Goal: Task Accomplishment & Management: Use online tool/utility

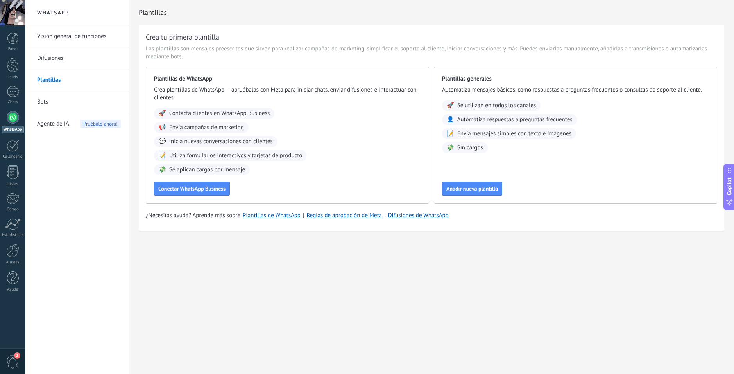
click at [57, 124] on span "Agente de IA" at bounding box center [53, 124] width 32 height 22
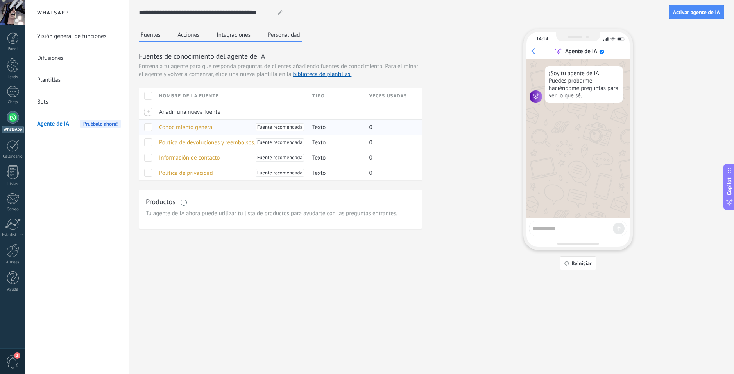
click at [148, 127] on span at bounding box center [148, 127] width 8 height 8
click at [148, 142] on span at bounding box center [148, 142] width 8 height 8
click at [147, 159] on span at bounding box center [148, 158] width 8 height 8
click at [147, 171] on span at bounding box center [148, 173] width 8 height 8
click at [180, 39] on button "Acciones" at bounding box center [189, 35] width 26 height 12
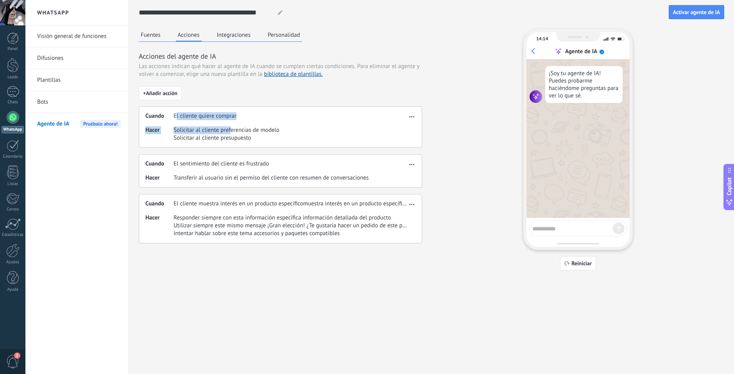
drag, startPoint x: 176, startPoint y: 114, endPoint x: 231, endPoint y: 127, distance: 56.6
click at [231, 127] on div "Cuando El cliente quiere comprar Hacer Solicitar al cliente preferencias de mod…" at bounding box center [280, 126] width 283 height 41
click at [190, 136] on span "Solicitar al cliente presupuesto" at bounding box center [227, 138] width 106 height 8
drag, startPoint x: 255, startPoint y: 129, endPoint x: 245, endPoint y: 135, distance: 11.7
click at [252, 129] on span "Solicitar al cliente preferencias de modelo" at bounding box center [227, 130] width 106 height 8
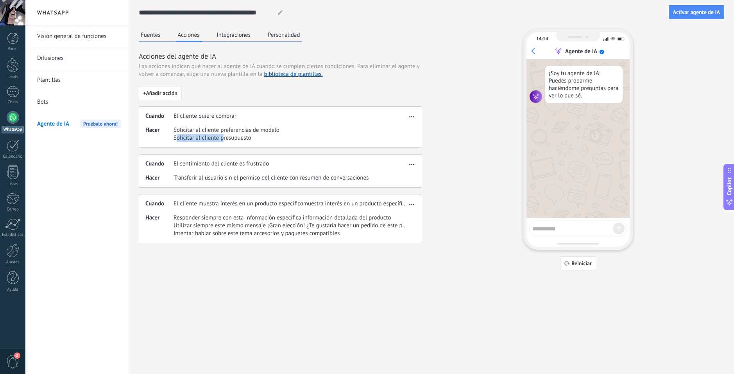
drag, startPoint x: 178, startPoint y: 140, endPoint x: 224, endPoint y: 145, distance: 46.4
click at [224, 145] on div "Cuando El cliente quiere comprar Hacer Solicitar al cliente preferencias de mod…" at bounding box center [280, 126] width 283 height 41
click at [230, 148] on div "+ Añadir acción Cuando El cliente quiere comprar Hacer Solicitar al cliente pre…" at bounding box center [280, 164] width 283 height 157
drag, startPoint x: 171, startPoint y: 159, endPoint x: 261, endPoint y: 161, distance: 90.0
click at [264, 160] on div "Cuando El sentimiento del cliente es frustrado [PERSON_NAME] Transferir al usua…" at bounding box center [280, 171] width 283 height 34
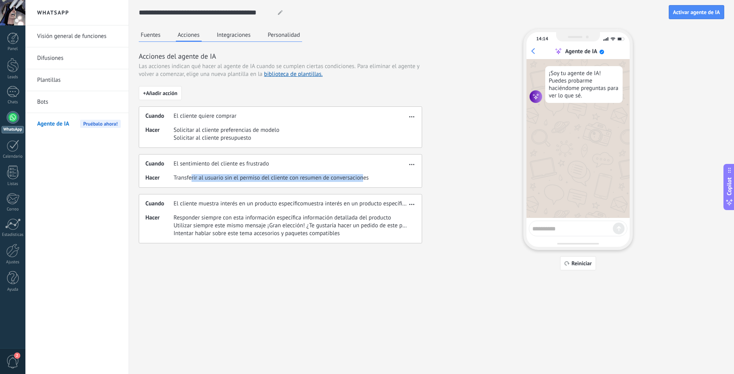
drag, startPoint x: 191, startPoint y: 175, endPoint x: 364, endPoint y: 178, distance: 173.6
click at [364, 178] on span "Transferir al usuario sin el permiso del cliente con resumen de conversaciones" at bounding box center [271, 178] width 195 height 8
click at [182, 210] on div "Cuando El cliente muestra interés en un producto específicomuestra interés en u…" at bounding box center [280, 218] width 283 height 49
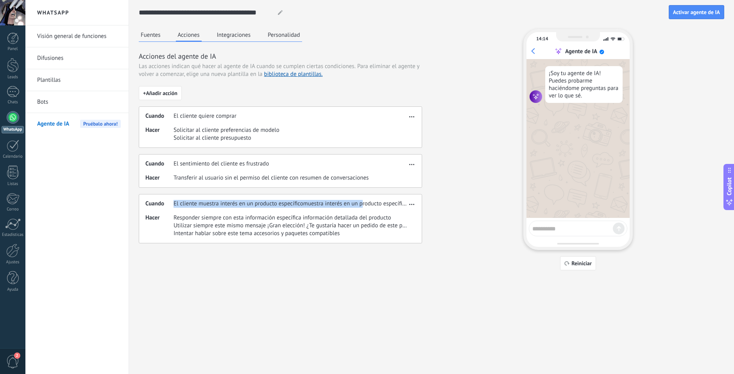
drag, startPoint x: 174, startPoint y: 206, endPoint x: 361, endPoint y: 201, distance: 187.0
click at [361, 201] on span "El cliente muestra interés en un producto específicomuestra interés en un produ…" at bounding box center [290, 204] width 233 height 8
click at [350, 230] on span "Intentar hablar sobre este tema accesorios y paquetes compatibles" at bounding box center [290, 234] width 233 height 8
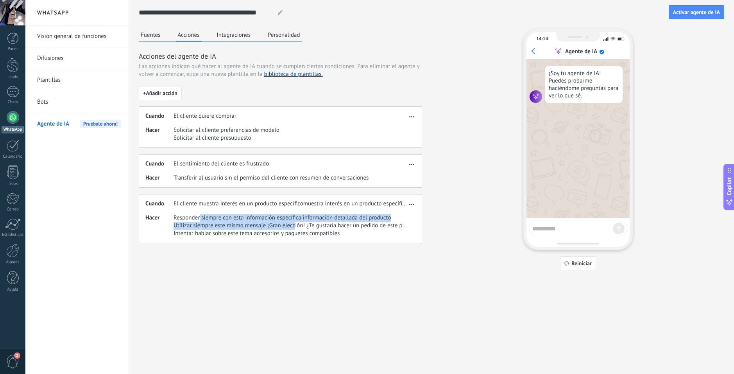
drag, startPoint x: 201, startPoint y: 217, endPoint x: 294, endPoint y: 225, distance: 93.8
click at [294, 225] on div "Responder siempre con esta información específica información detallada del pro…" at bounding box center [290, 225] width 233 height 23
drag, startPoint x: 160, startPoint y: 43, endPoint x: 148, endPoint y: 37, distance: 12.9
click at [156, 41] on div "Fuentes Acciones Integraciones Personalidad Acciones del agente de IA Las accio…" at bounding box center [280, 136] width 283 height 214
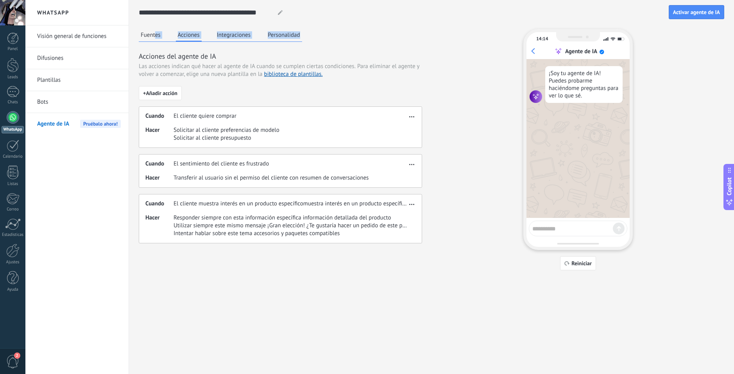
click at [145, 35] on button "Fuentes" at bounding box center [151, 35] width 24 height 12
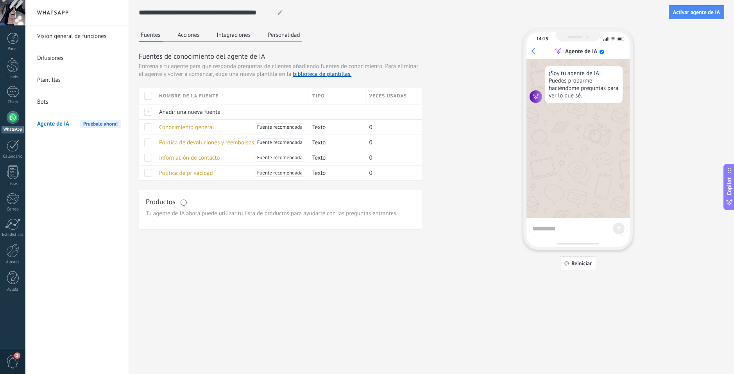
click at [251, 46] on div "Fuentes Acciones Integraciones Personalidad Fuentes de conocimiento del agente …" at bounding box center [280, 129] width 283 height 200
click at [236, 35] on button "Integraciones" at bounding box center [234, 35] width 38 height 12
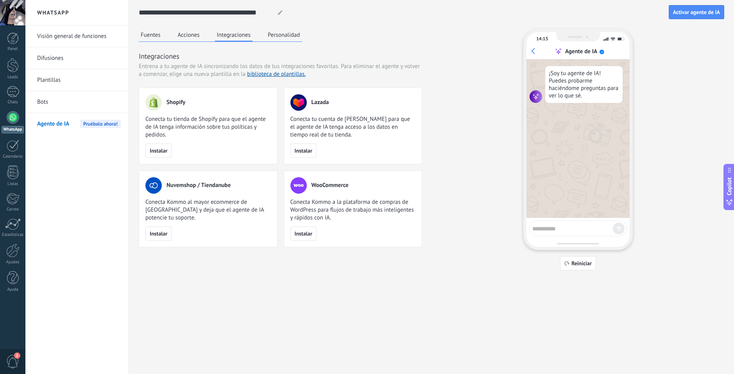
click at [279, 41] on div "Fuentes Acciones Integraciones Personalidad" at bounding box center [220, 35] width 163 height 13
click at [274, 38] on button "Personalidad" at bounding box center [284, 35] width 36 height 12
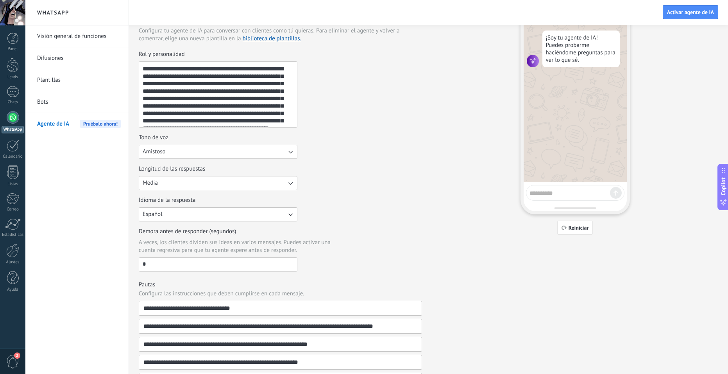
scroll to position [39, 0]
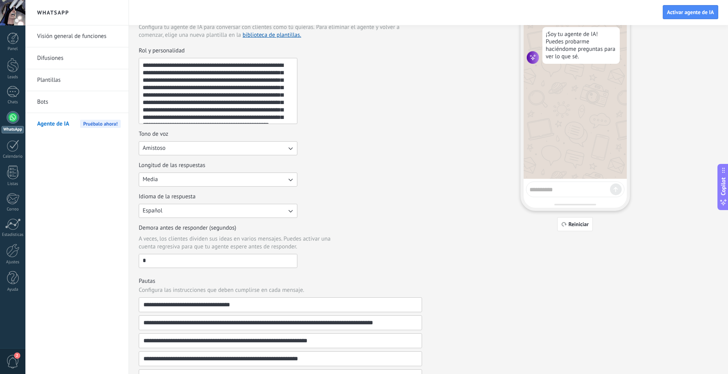
drag, startPoint x: 205, startPoint y: 80, endPoint x: 248, endPoint y: 101, distance: 47.6
click at [248, 101] on textarea "**********" at bounding box center [217, 90] width 156 height 65
click at [338, 152] on div "Tono de voz Amistoso" at bounding box center [280, 142] width 283 height 25
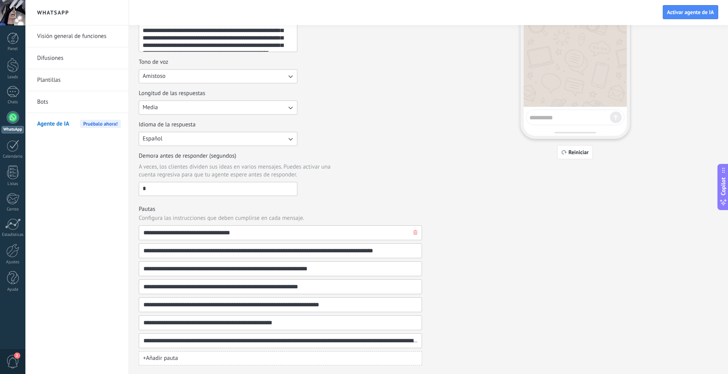
scroll to position [111, 0]
drag, startPoint x: 137, startPoint y: 206, endPoint x: 355, endPoint y: 226, distance: 218.7
click at [355, 226] on div "**********" at bounding box center [428, 131] width 599 height 485
click at [409, 209] on h3 "Pautas" at bounding box center [280, 208] width 283 height 7
click at [157, 236] on input "**********" at bounding box center [277, 232] width 269 height 14
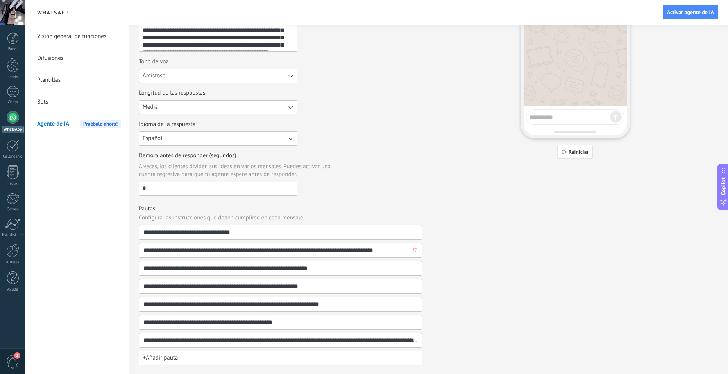
drag, startPoint x: 158, startPoint y: 249, endPoint x: 219, endPoint y: 247, distance: 60.7
click at [213, 247] on input "**********" at bounding box center [277, 250] width 269 height 14
click at [319, 188] on div "Demora antes de responder (segundos) A veces, los clientes dividen sus ideas en…" at bounding box center [280, 174] width 283 height 44
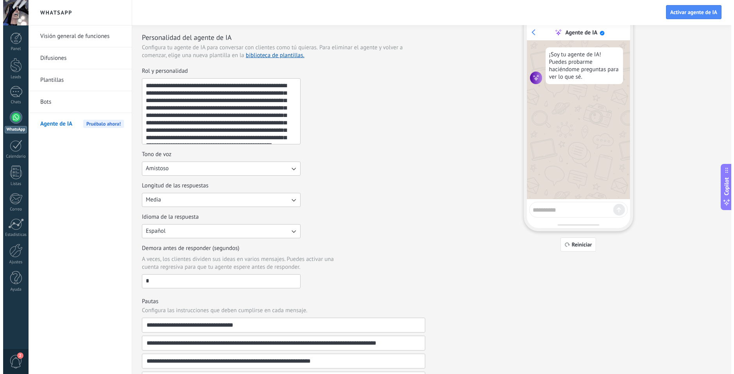
scroll to position [0, 0]
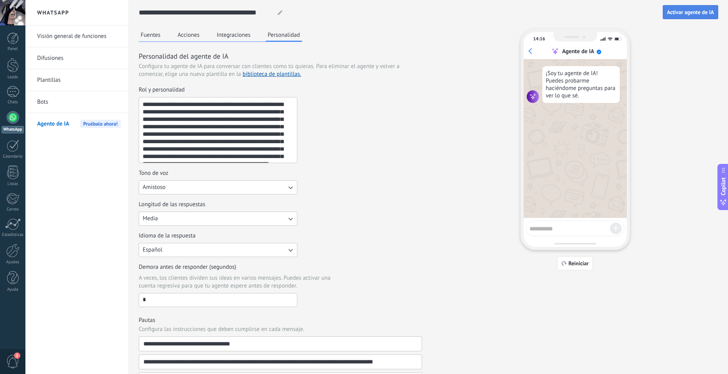
click at [685, 18] on button "Activar agente de IA" at bounding box center [691, 12] width 56 height 14
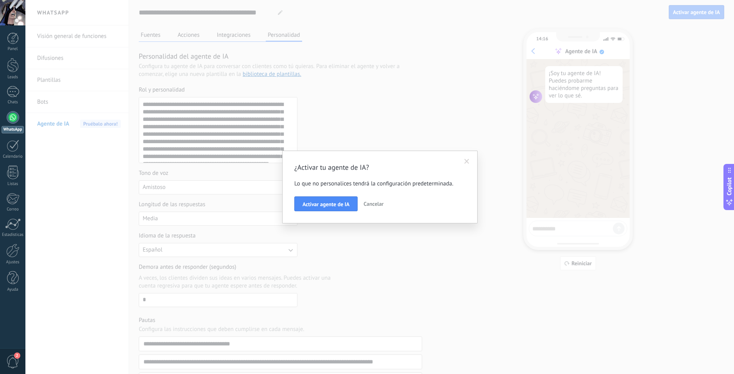
click at [305, 212] on div "¿Activar tu agente de IA? Lo que no personalices tendrá la configuración predet…" at bounding box center [380, 187] width 196 height 73
click at [323, 201] on button "Activar agente de IA" at bounding box center [325, 203] width 63 height 15
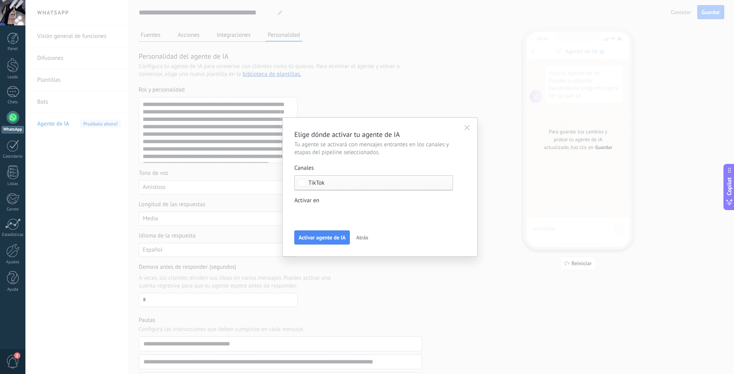
click at [0, 0] on div "Incoming leads Contactado Nueva consulta Factura enviada Listo para el envío Le…" at bounding box center [0, 0] width 0 height 0
click at [111, 256] on div at bounding box center [379, 187] width 709 height 374
click at [14, 112] on div at bounding box center [13, 117] width 13 height 13
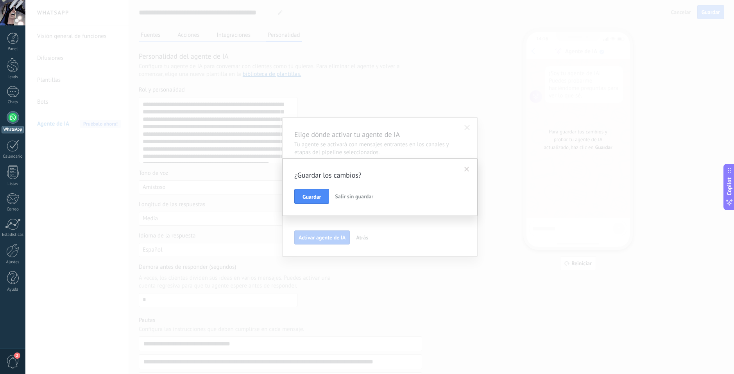
click at [349, 200] on button "Salir sin guardar" at bounding box center [354, 196] width 45 height 15
